Goal: Information Seeking & Learning: Learn about a topic

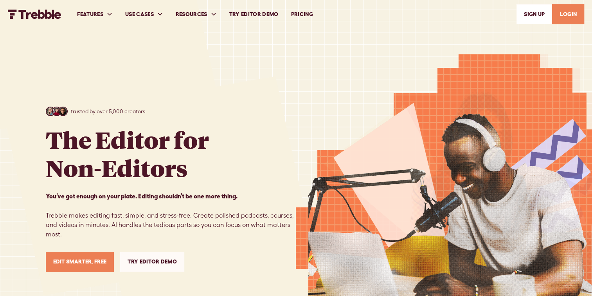
click at [303, 14] on link "PRICING" at bounding box center [302, 14] width 34 height 27
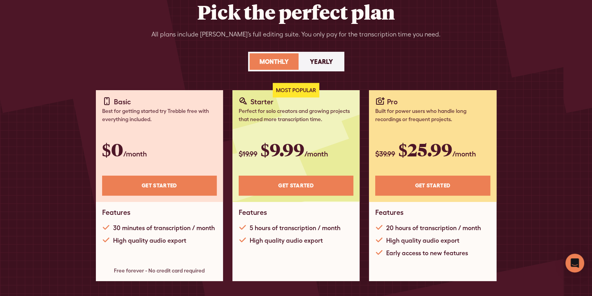
scroll to position [78, 0]
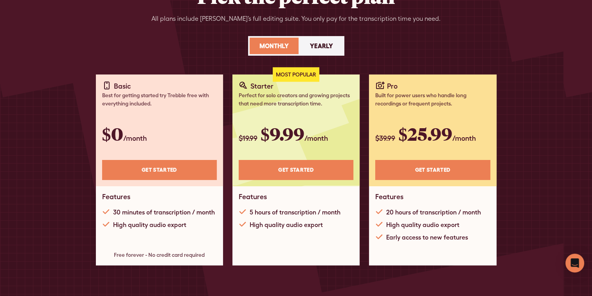
click at [421, 60] on div "Pick the perfect plan All plans include Trebble’s full editing suite. You only …" at bounding box center [296, 29] width 501 height 90
